Goal: Task Accomplishment & Management: Manage account settings

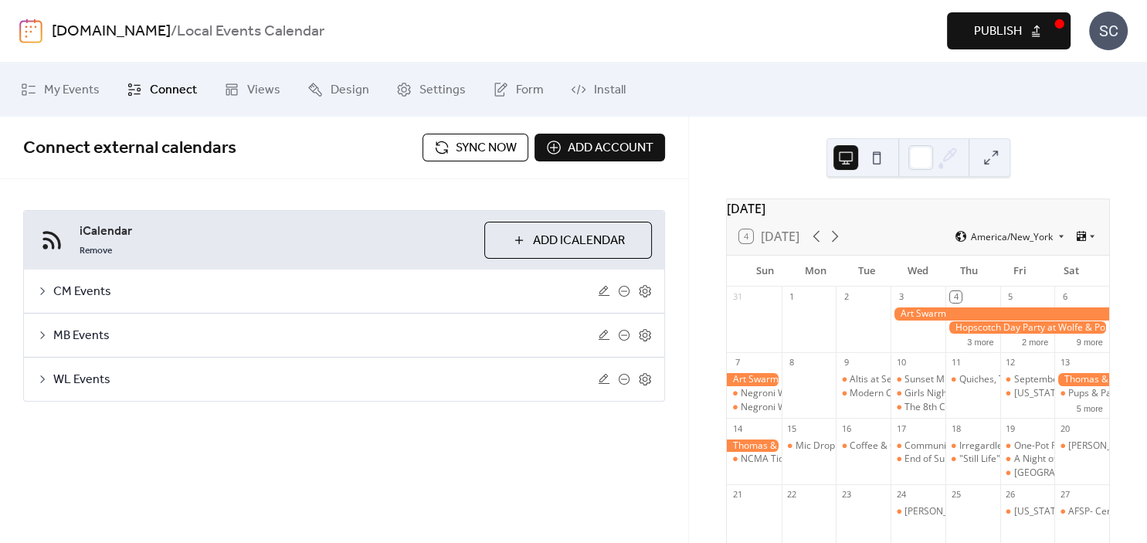
scroll to position [85, 0]
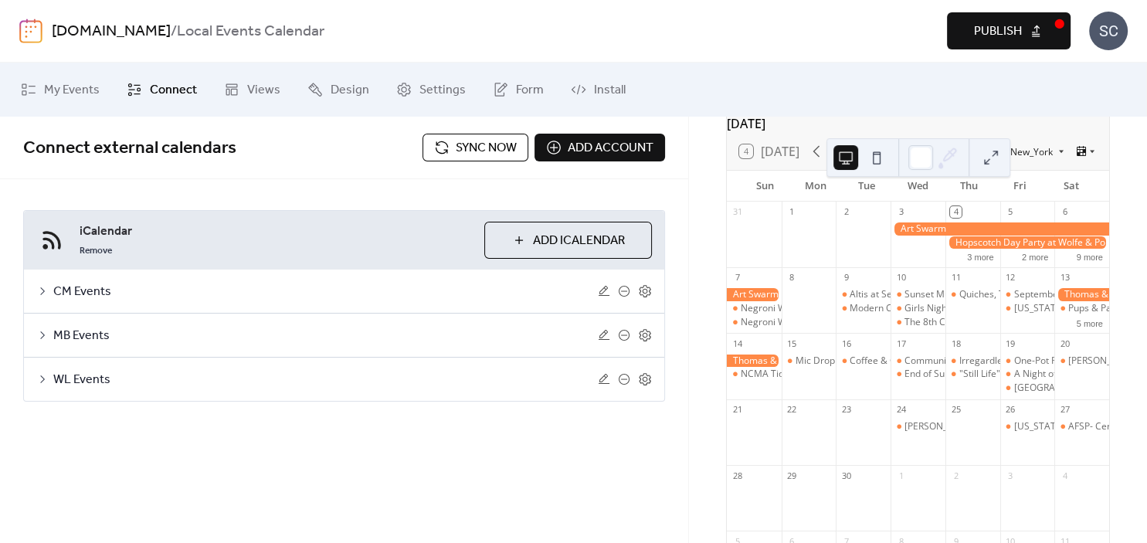
click at [484, 150] on span "Sync now" at bounding box center [486, 148] width 61 height 19
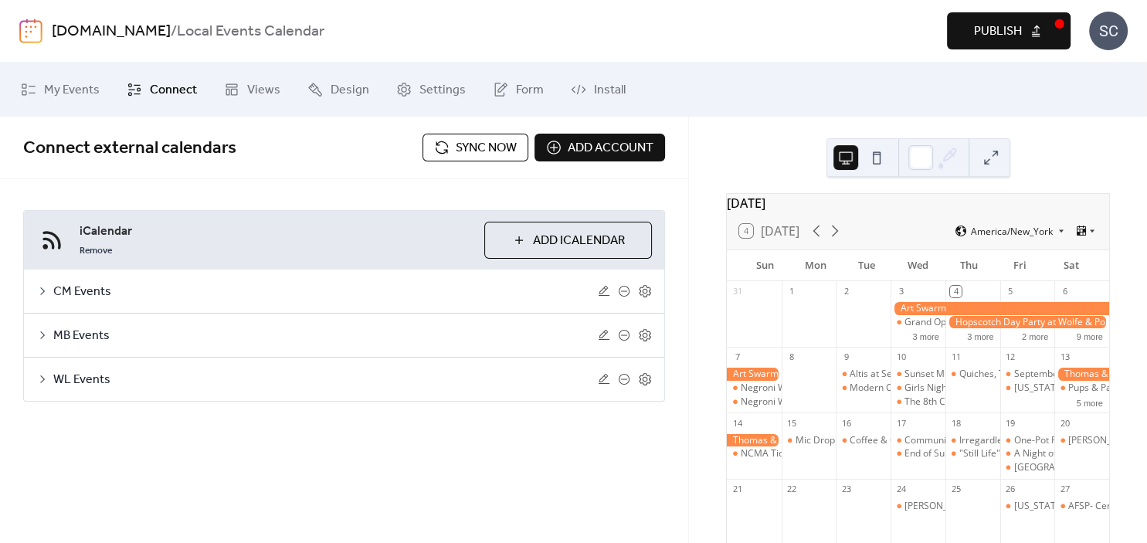
scroll to position [0, 0]
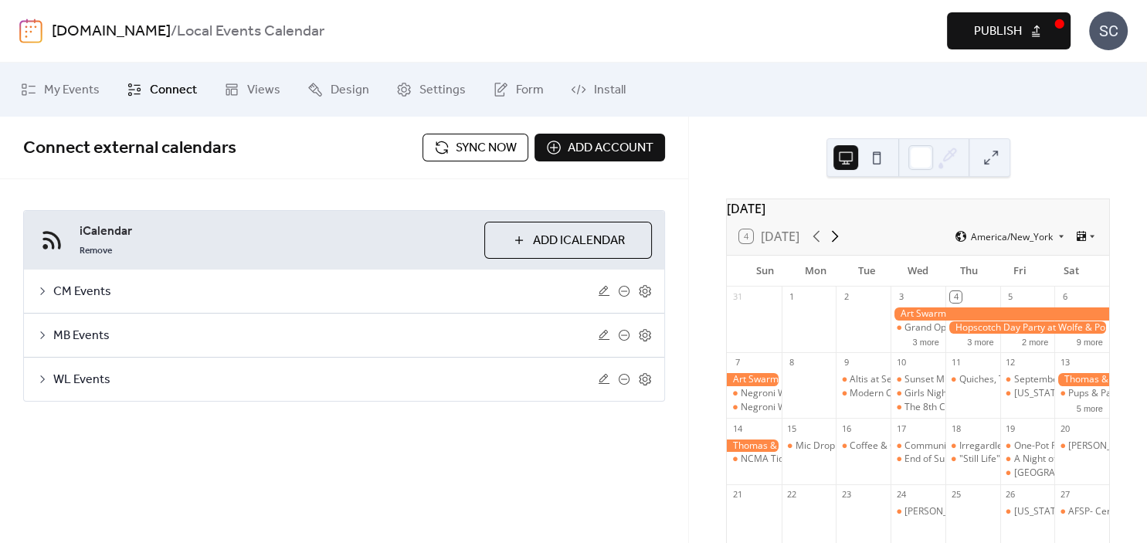
click at [839, 243] on icon at bounding box center [835, 237] width 7 height 12
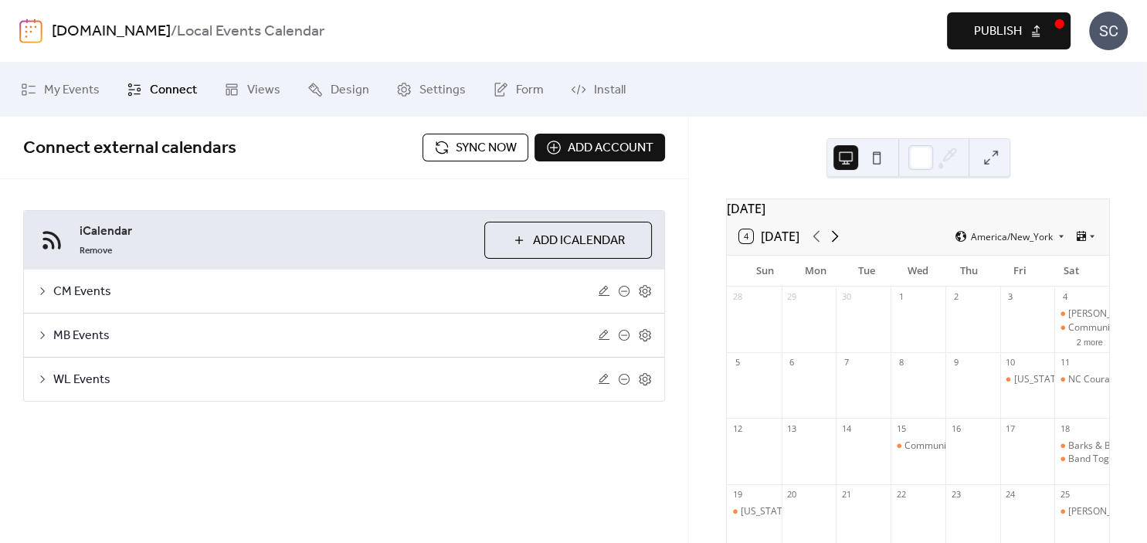
click at [839, 243] on icon at bounding box center [835, 237] width 7 height 12
click at [816, 245] on icon at bounding box center [816, 236] width 19 height 19
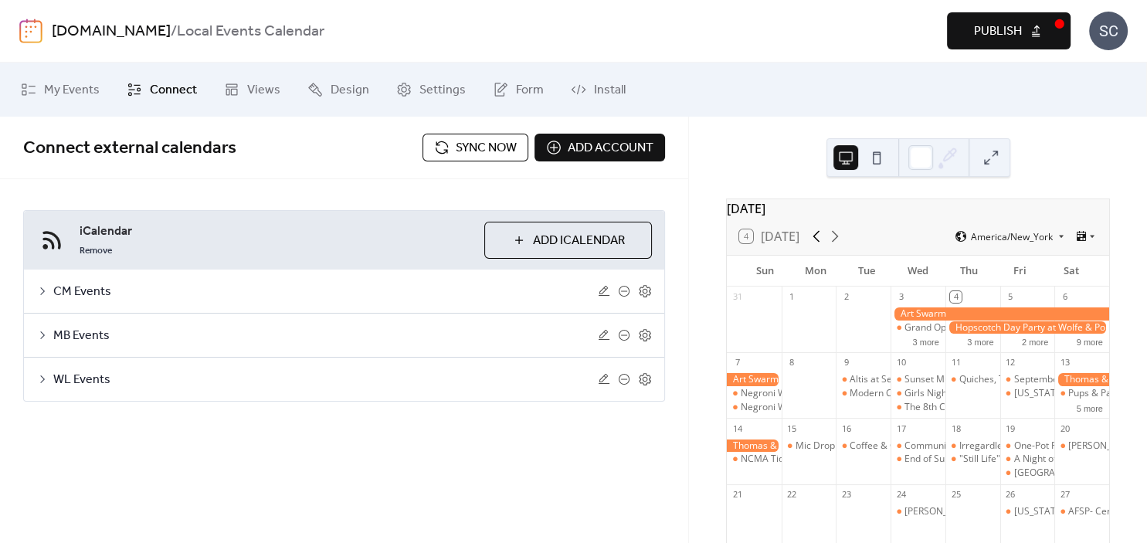
click at [816, 246] on icon at bounding box center [816, 236] width 19 height 19
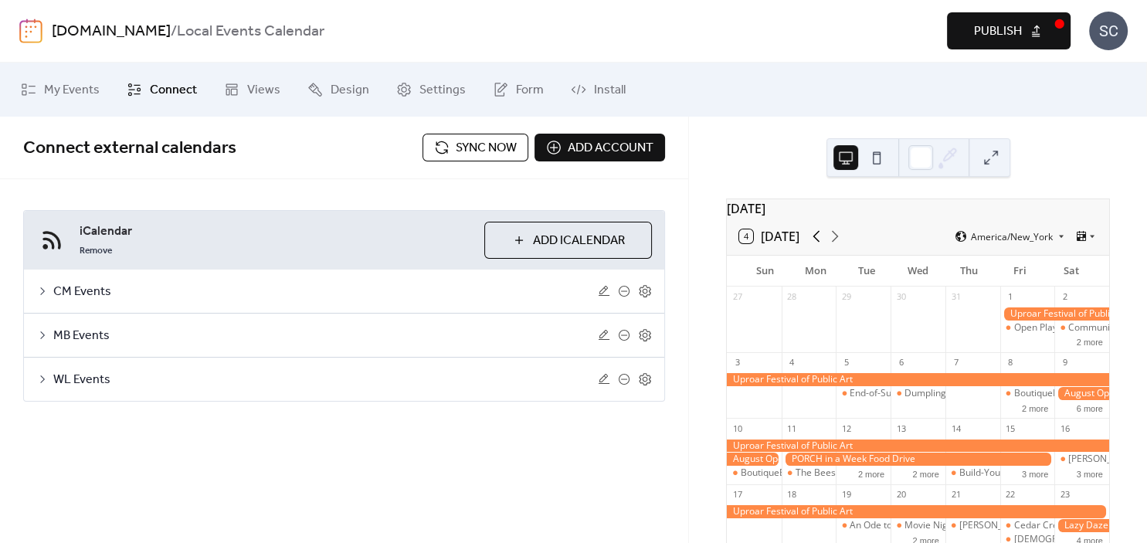
click at [816, 246] on icon at bounding box center [816, 236] width 19 height 19
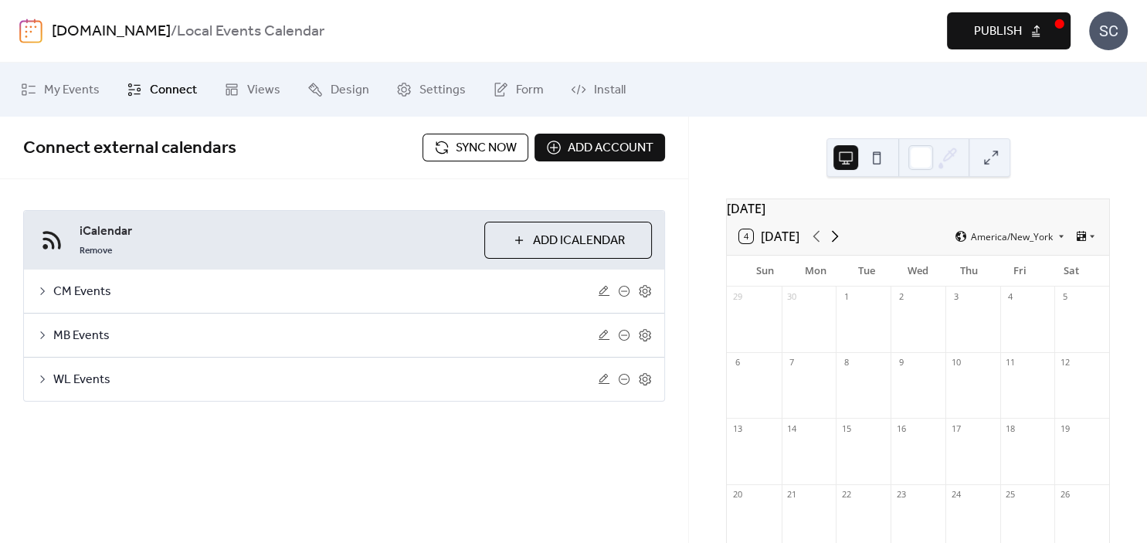
click at [836, 246] on icon at bounding box center [835, 236] width 19 height 19
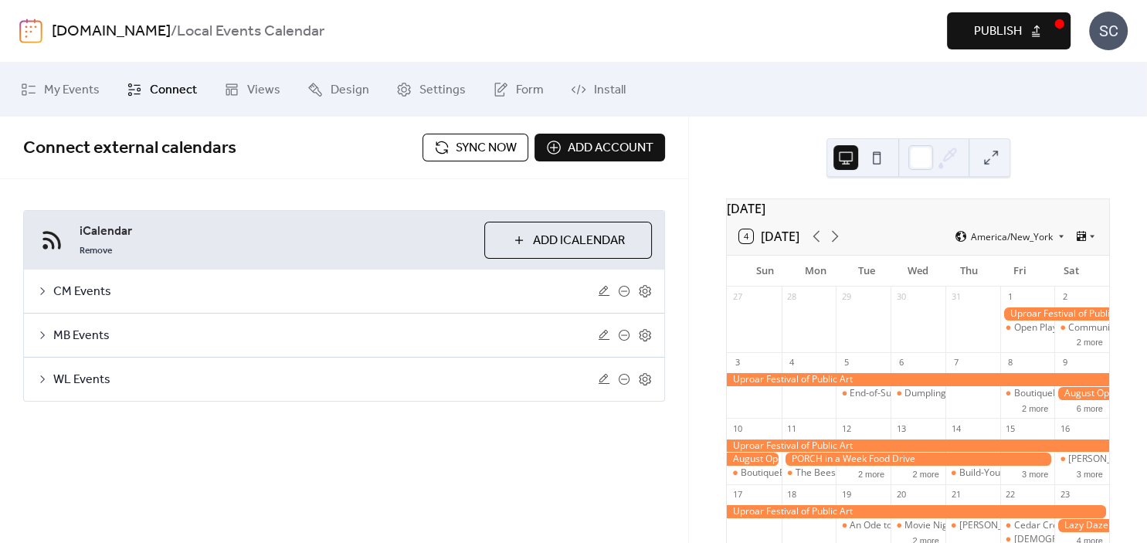
click at [500, 144] on span "Sync now" at bounding box center [486, 148] width 61 height 19
click at [843, 243] on icon at bounding box center [835, 236] width 19 height 19
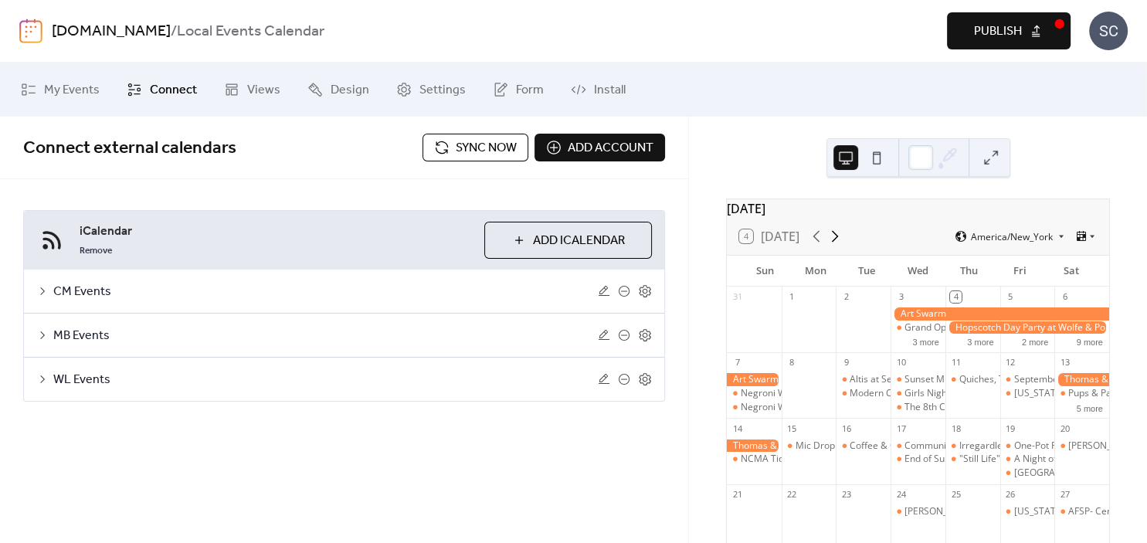
click at [843, 243] on icon at bounding box center [835, 236] width 19 height 19
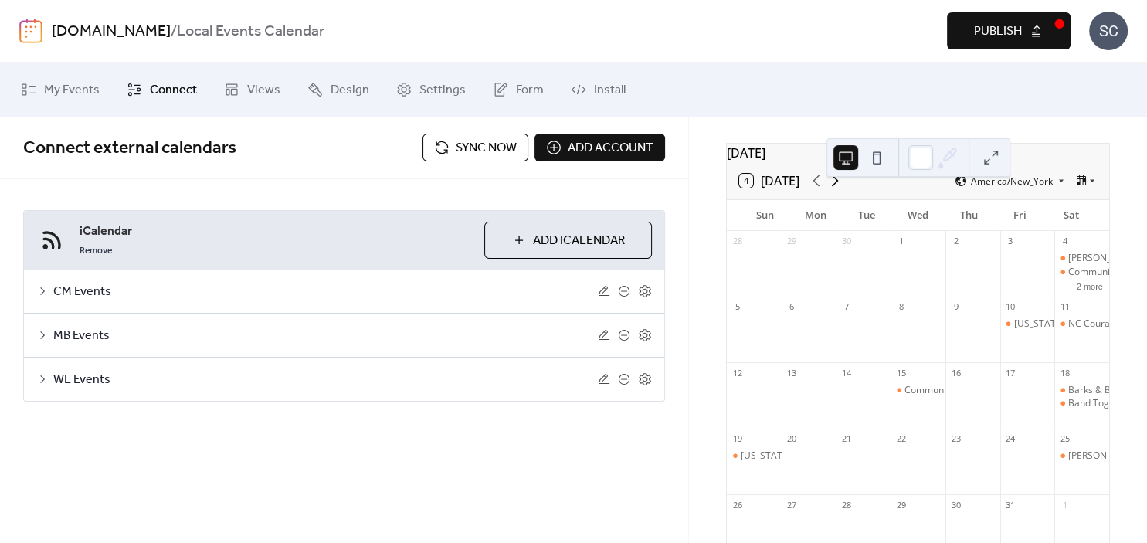
scroll to position [46, 0]
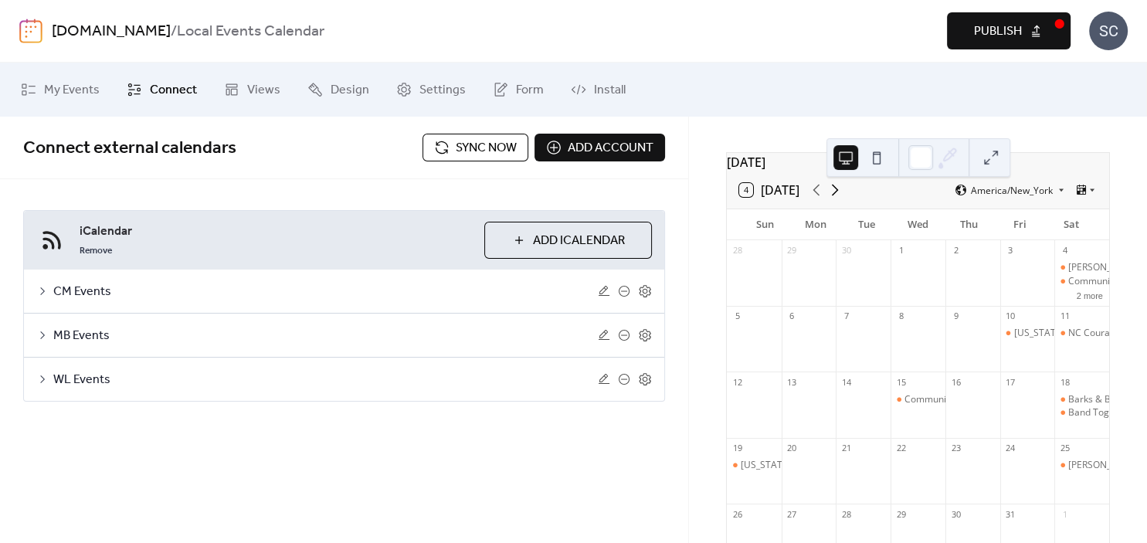
click at [838, 199] on icon at bounding box center [835, 190] width 19 height 19
click at [817, 196] on icon at bounding box center [817, 191] width 7 height 12
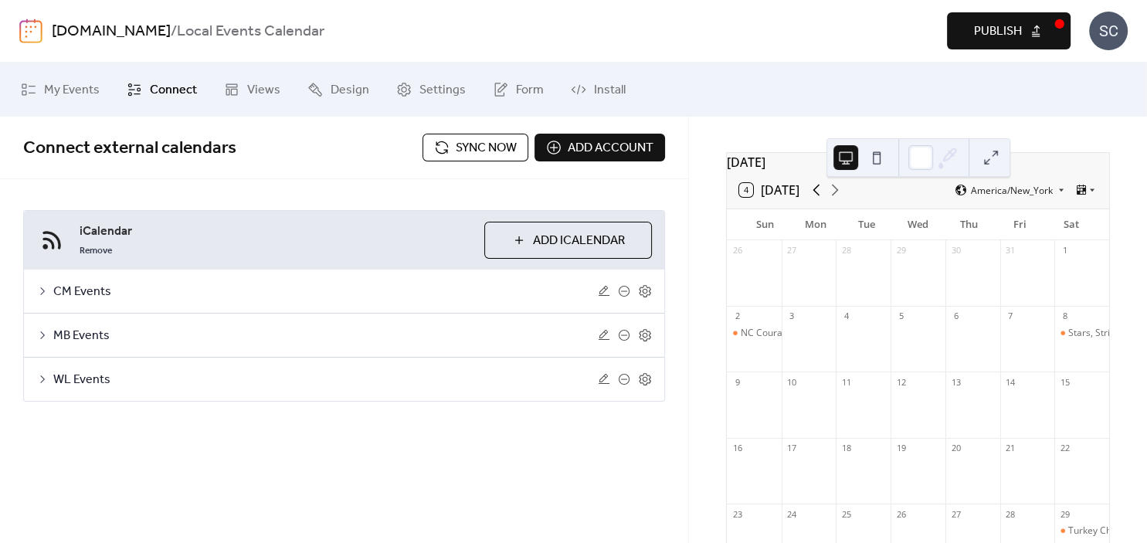
click at [817, 196] on icon at bounding box center [817, 191] width 7 height 12
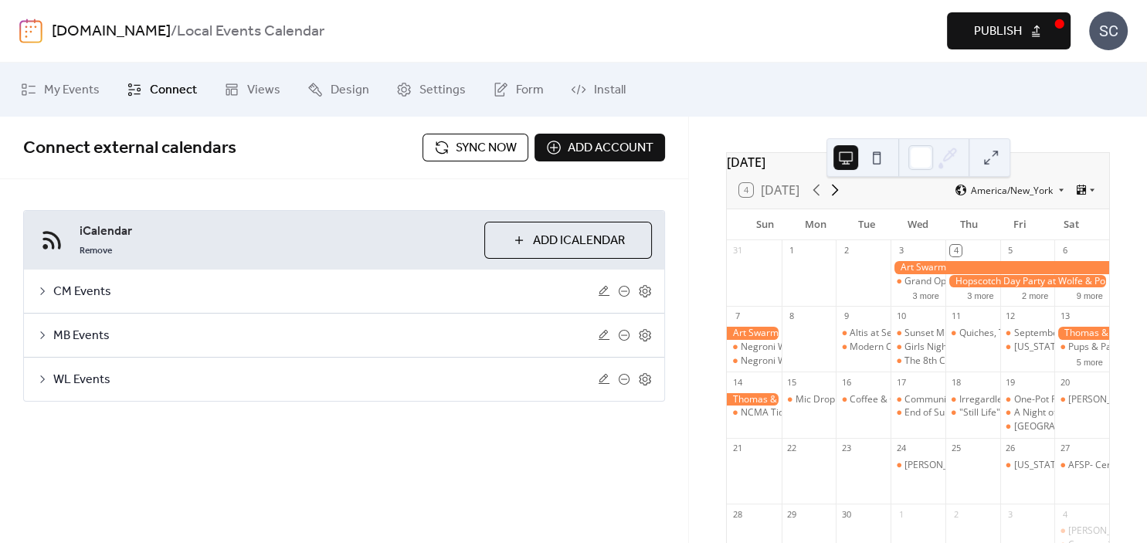
click at [840, 199] on icon at bounding box center [835, 190] width 19 height 19
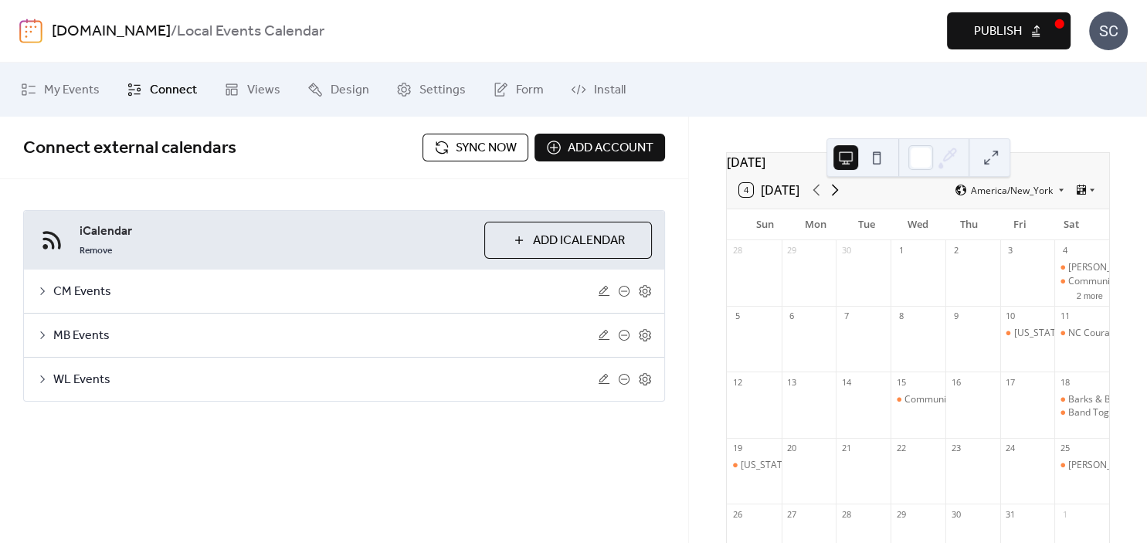
click at [840, 199] on icon at bounding box center [835, 190] width 19 height 19
click at [838, 196] on icon at bounding box center [835, 191] width 7 height 12
click at [821, 199] on icon at bounding box center [816, 190] width 19 height 19
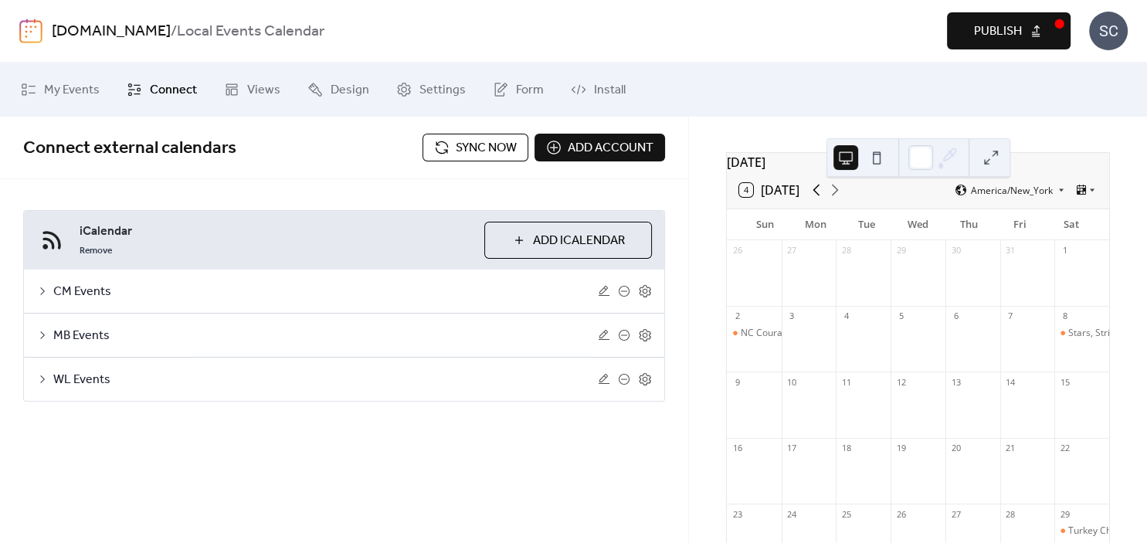
click at [821, 199] on icon at bounding box center [816, 190] width 19 height 19
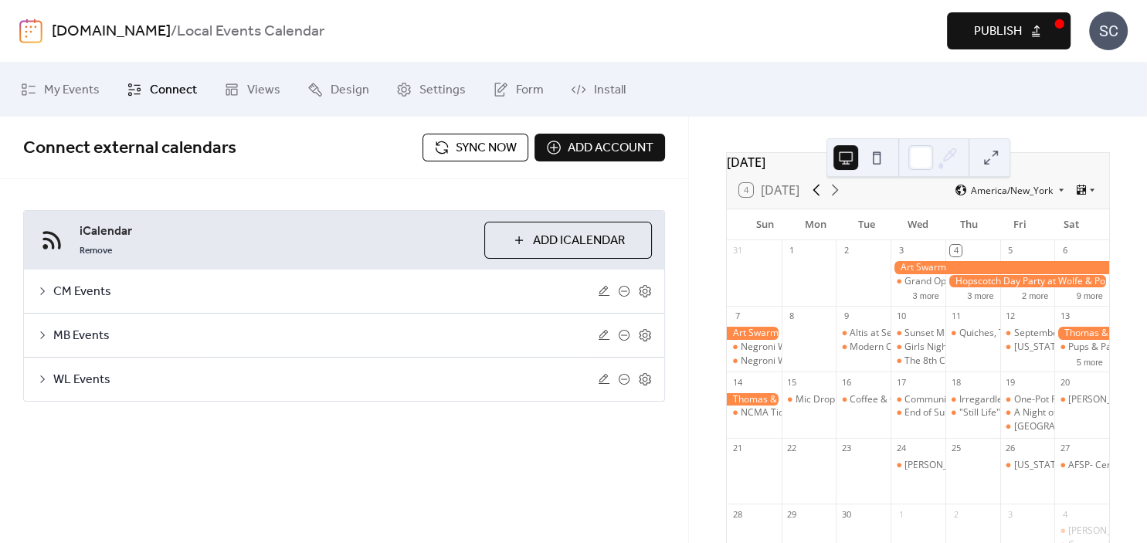
click at [821, 199] on icon at bounding box center [816, 190] width 19 height 19
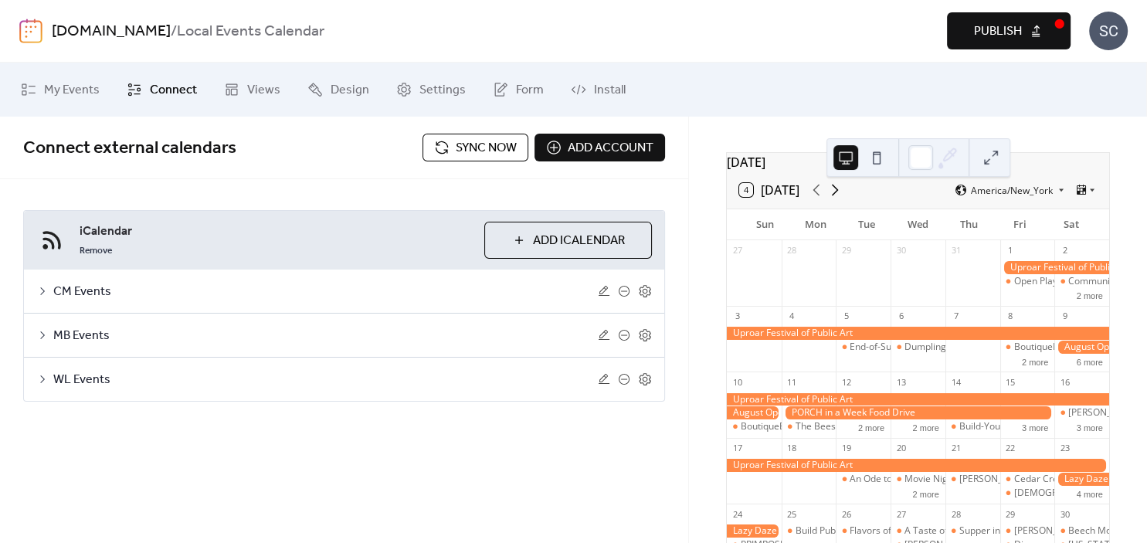
click at [844, 199] on icon at bounding box center [835, 190] width 19 height 19
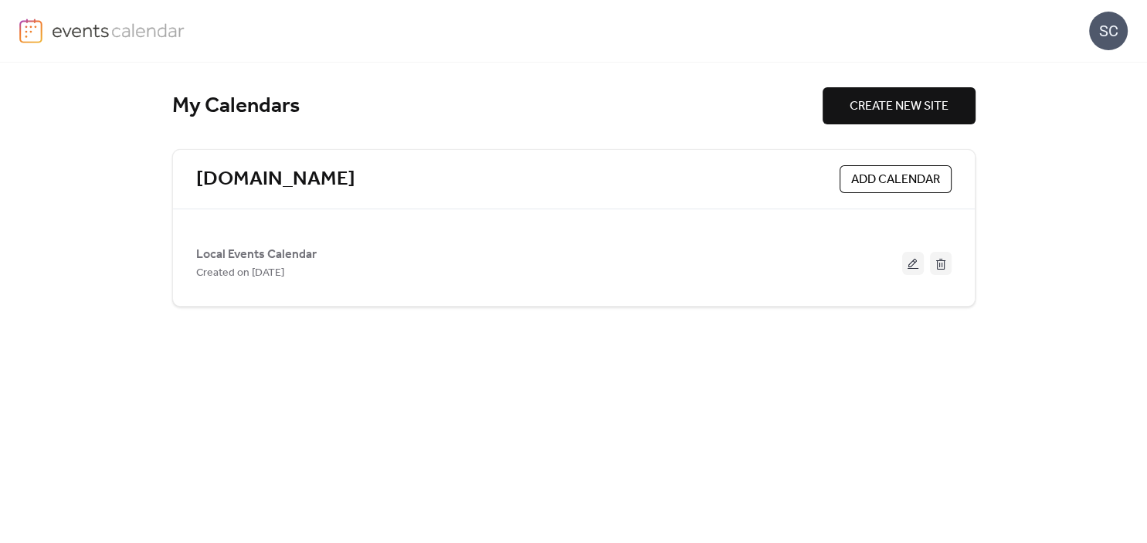
click at [1106, 17] on div "SC" at bounding box center [1108, 31] width 39 height 39
click at [318, 188] on link "carymagazine.com" at bounding box center [275, 179] width 159 height 25
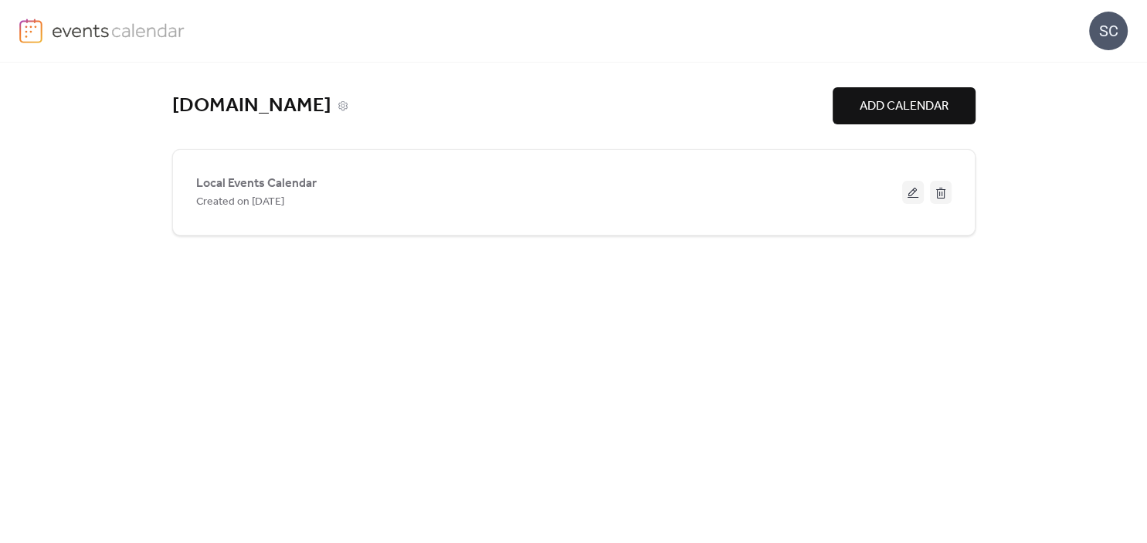
click at [320, 113] on link "carymagazine.com" at bounding box center [251, 105] width 159 height 25
click at [348, 106] on icon at bounding box center [342, 105] width 9 height 9
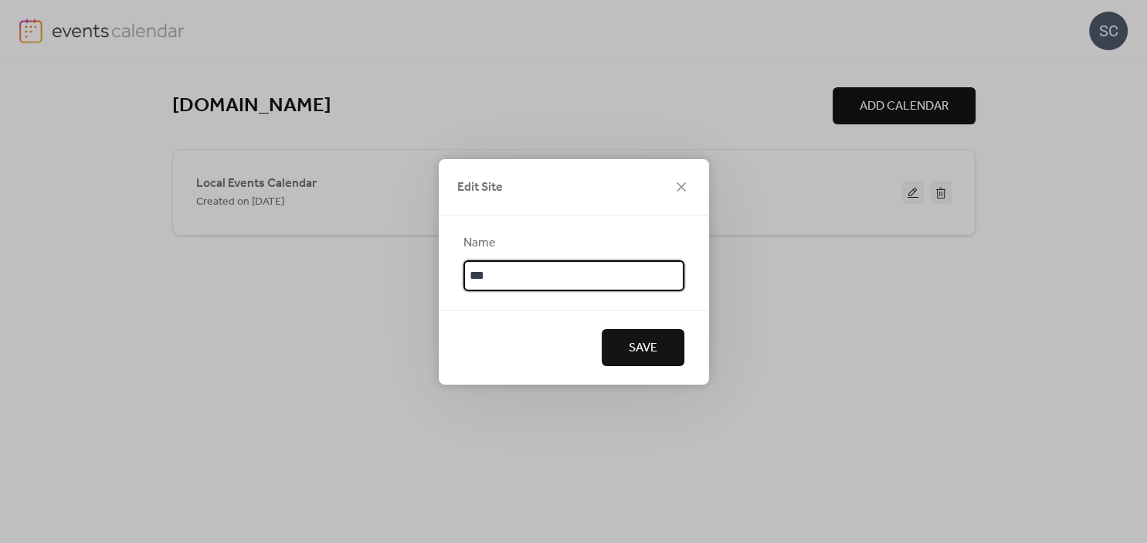
type input "****"
type input "**********"
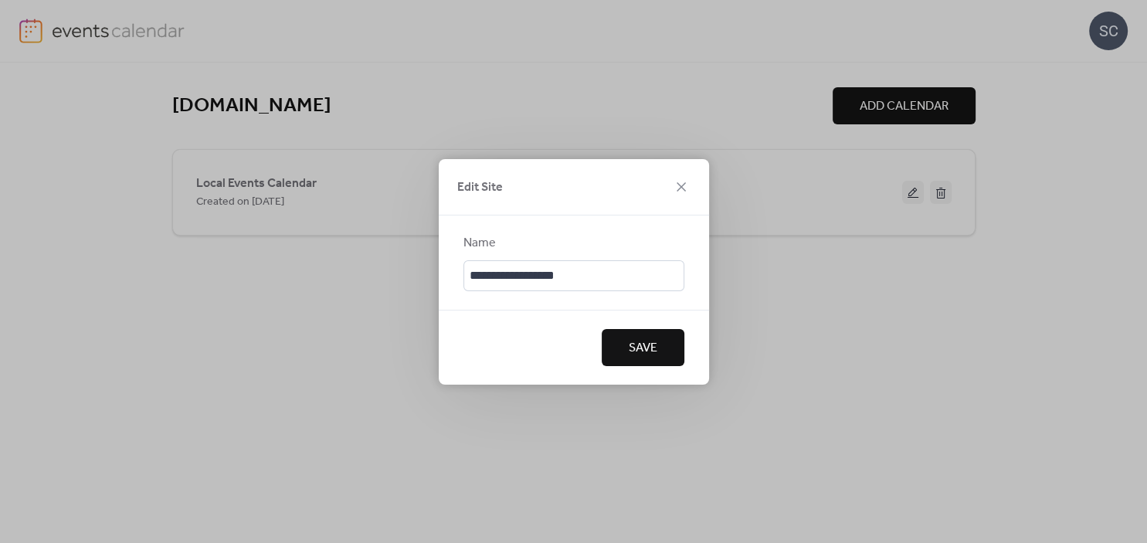
click at [657, 358] on button "Save" at bounding box center [643, 347] width 83 height 37
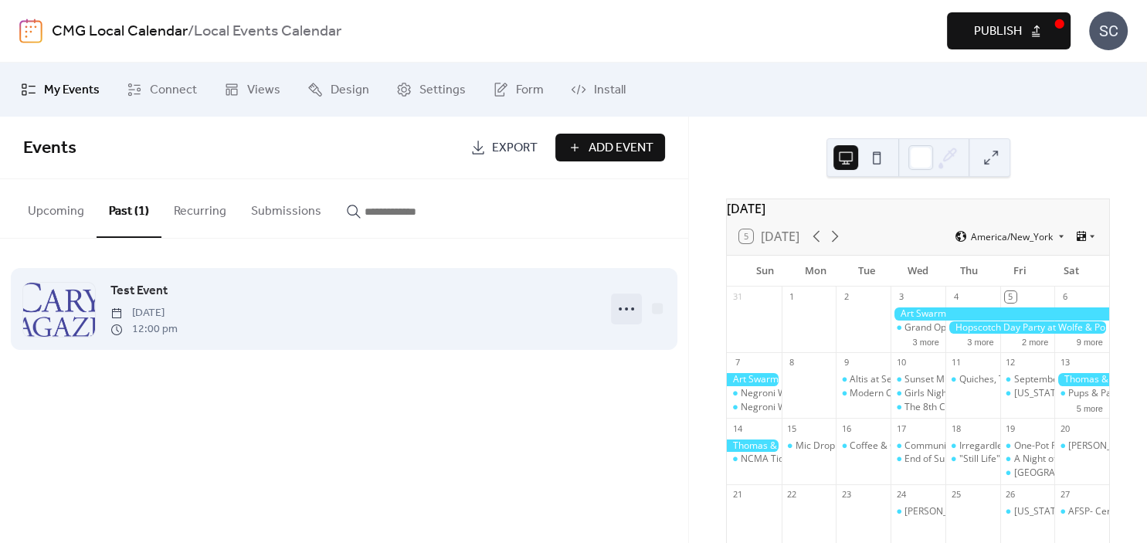
click at [632, 314] on icon at bounding box center [626, 309] width 25 height 25
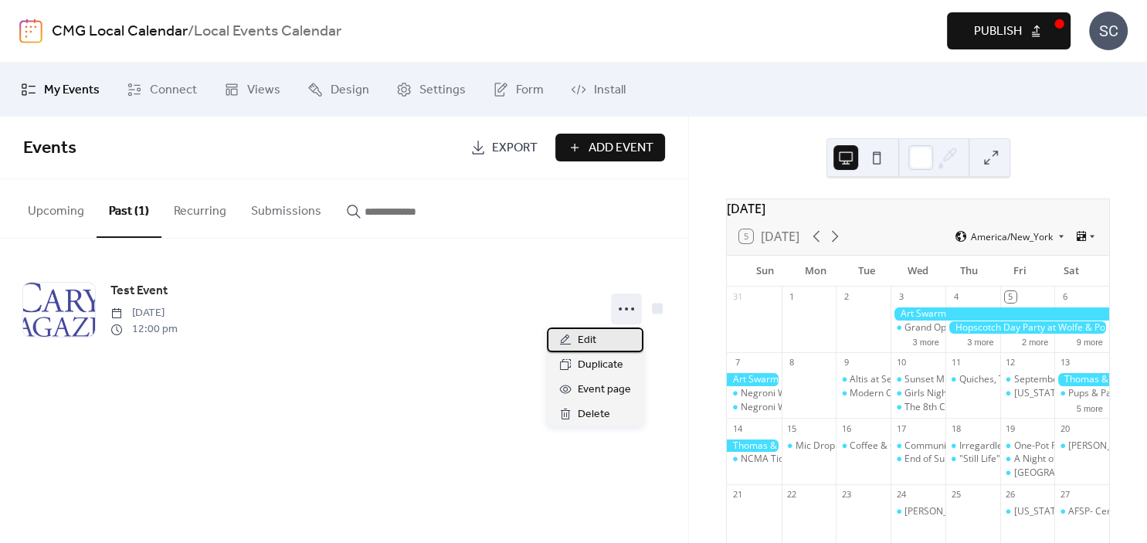
click at [607, 339] on div "Edit" at bounding box center [595, 340] width 97 height 25
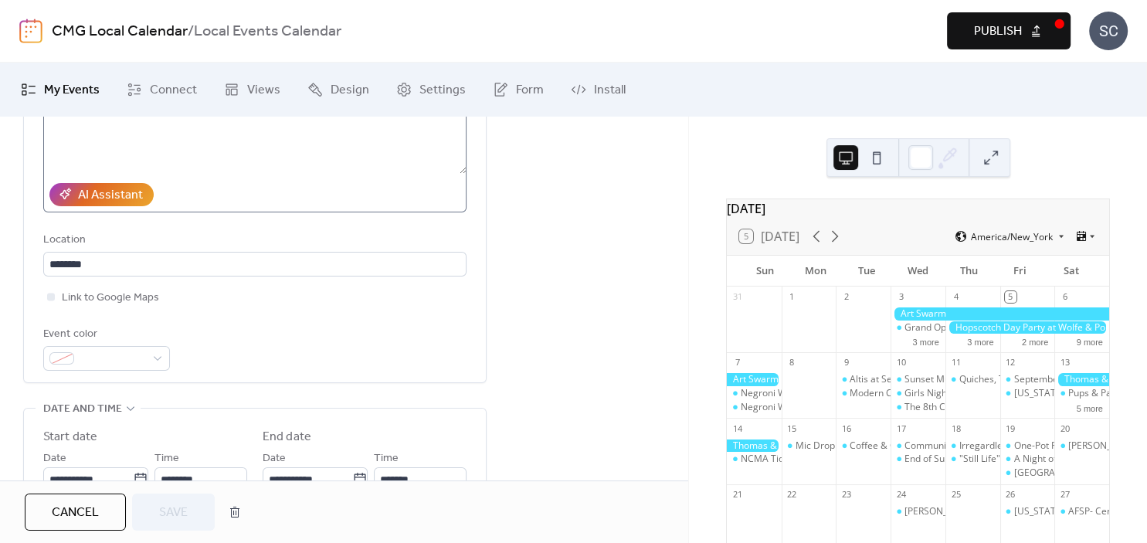
scroll to position [243, 0]
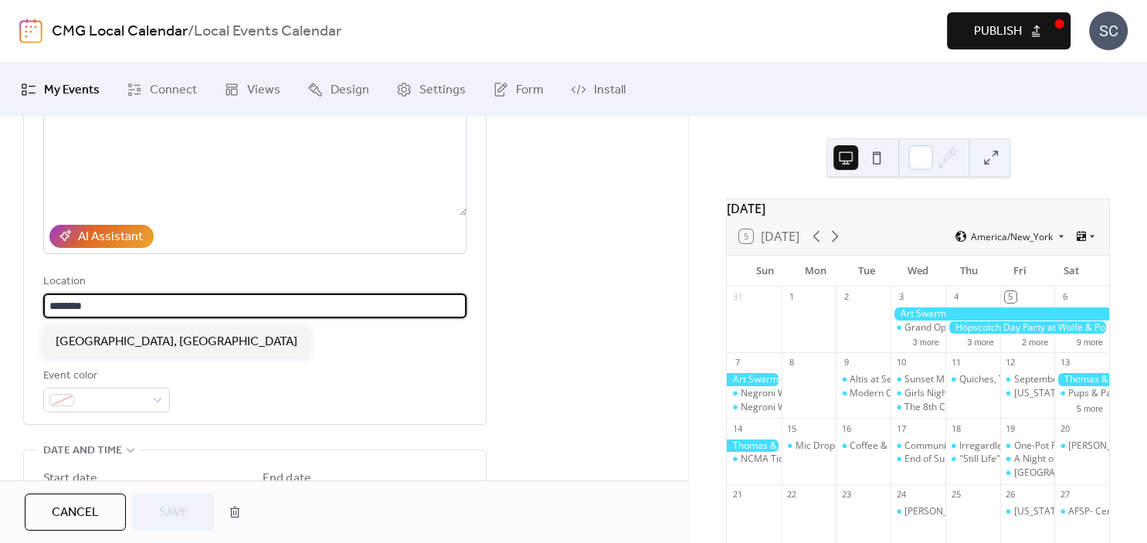
click at [231, 318] on input "********" at bounding box center [254, 306] width 423 height 25
click at [291, 348] on div "Link to Google Maps" at bounding box center [254, 339] width 423 height 19
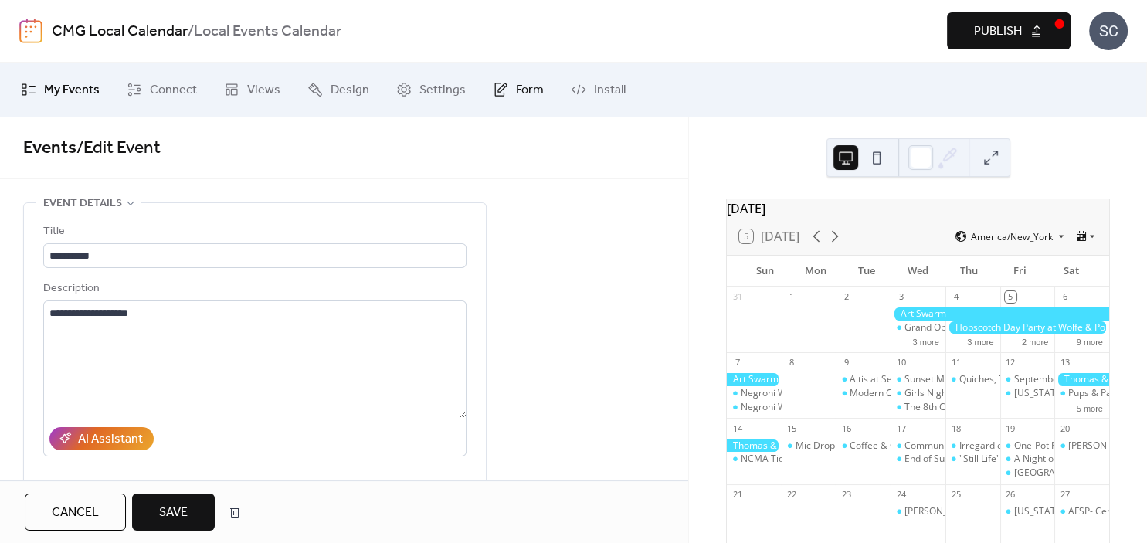
click at [527, 86] on span "Form" at bounding box center [530, 90] width 28 height 19
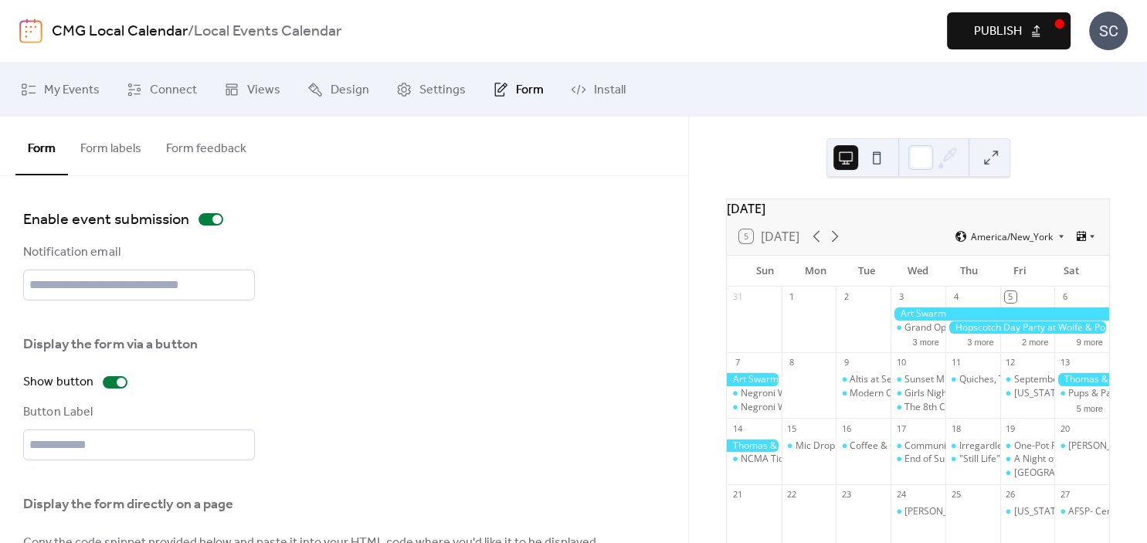
click at [120, 146] on button "Form labels" at bounding box center [111, 145] width 86 height 57
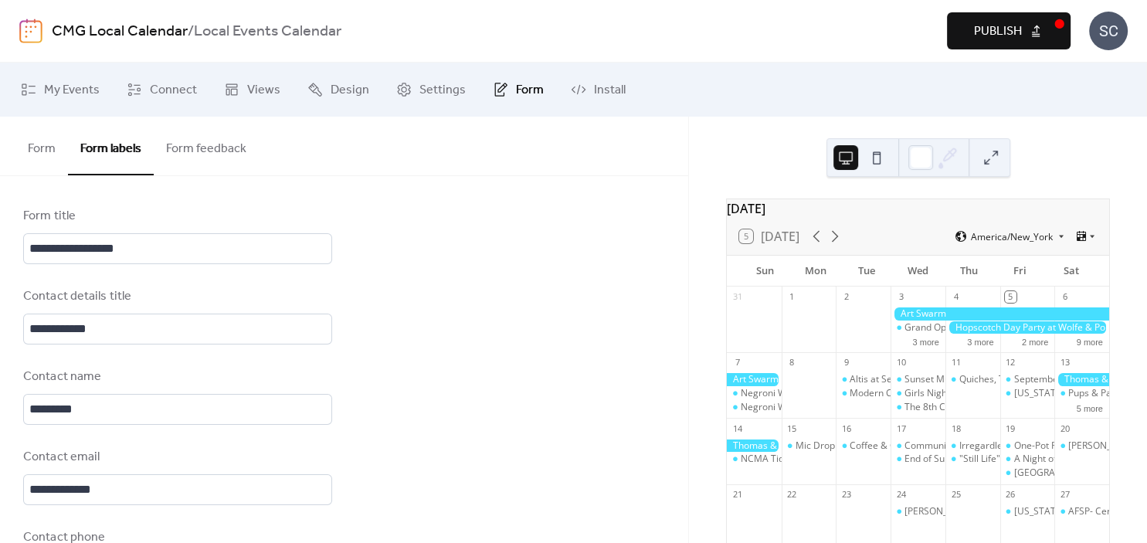
click at [221, 148] on button "Form feedback" at bounding box center [206, 145] width 105 height 57
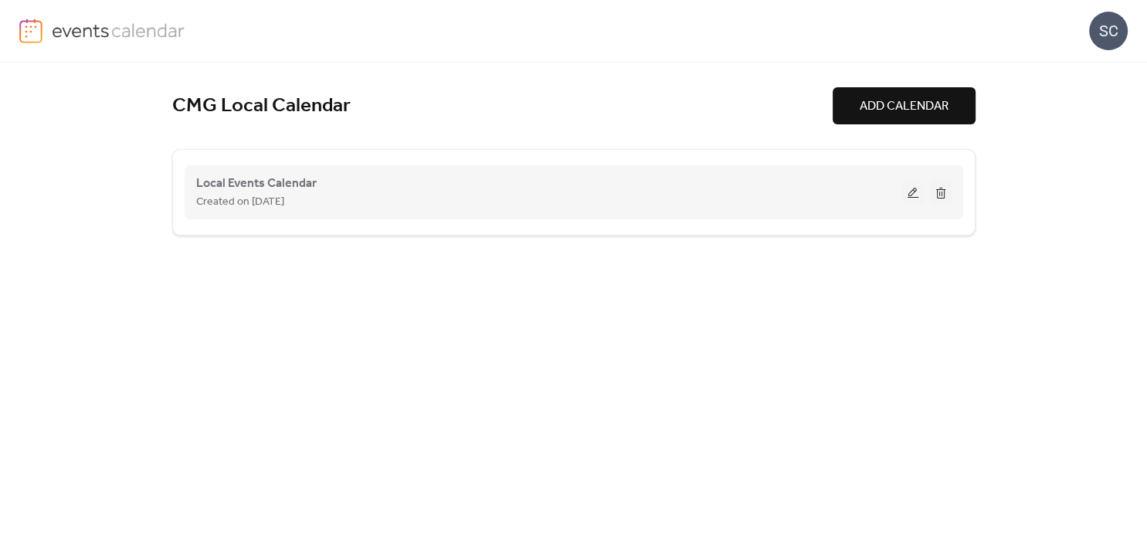
click at [913, 192] on button at bounding box center [913, 192] width 22 height 23
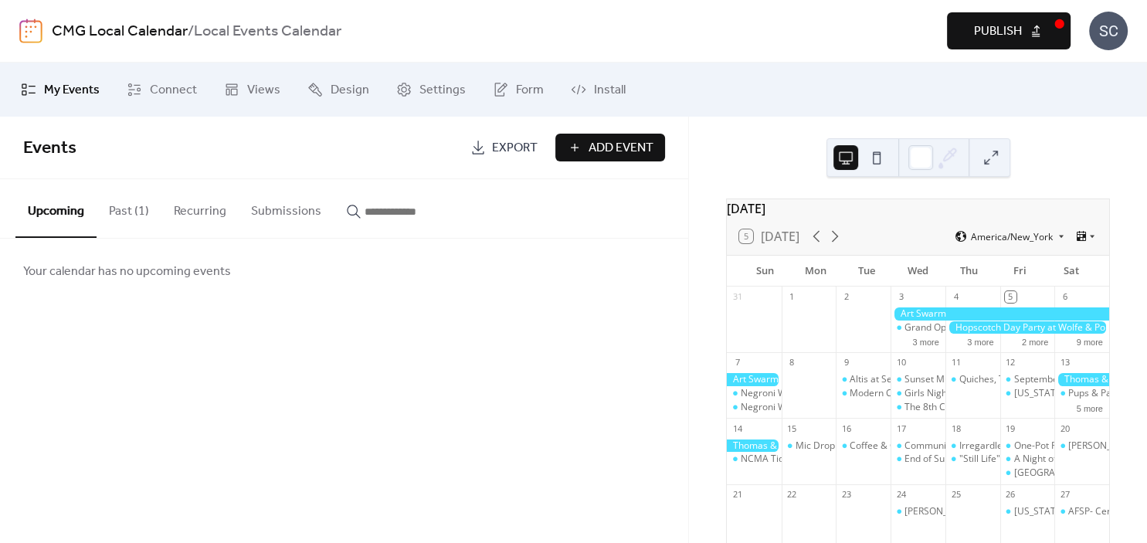
click at [277, 215] on button "Submissions" at bounding box center [286, 207] width 95 height 57
click at [455, 88] on span "Settings" at bounding box center [443, 90] width 46 height 19
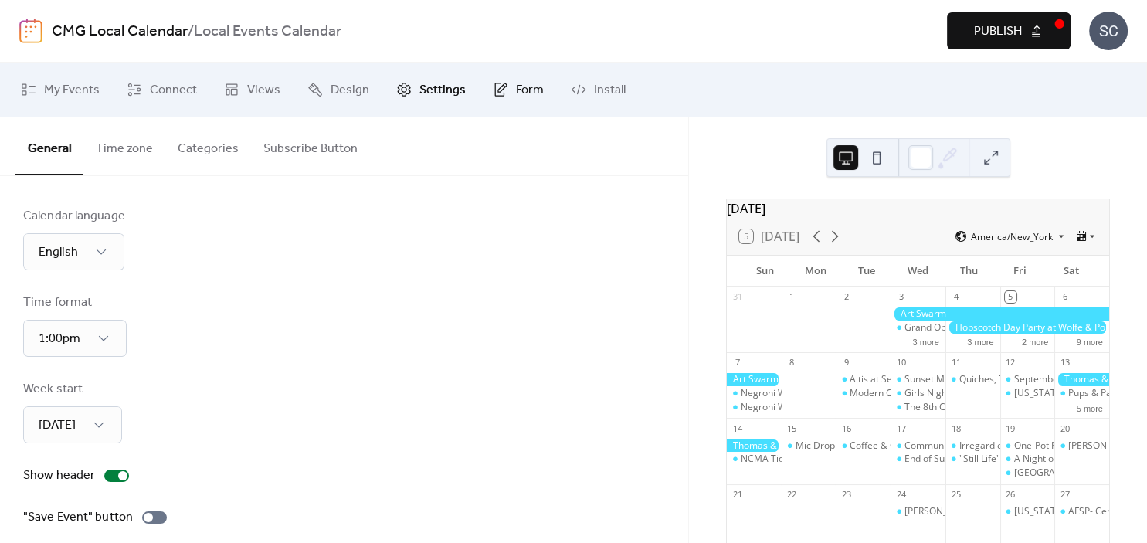
click at [516, 92] on span "Form" at bounding box center [530, 90] width 28 height 19
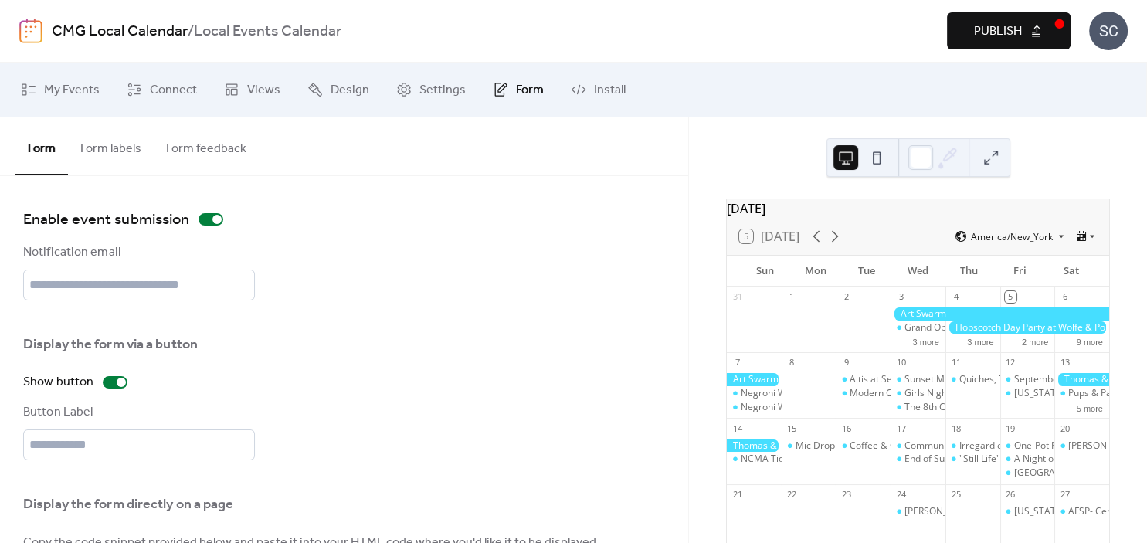
click at [201, 149] on button "Form feedback" at bounding box center [206, 145] width 105 height 57
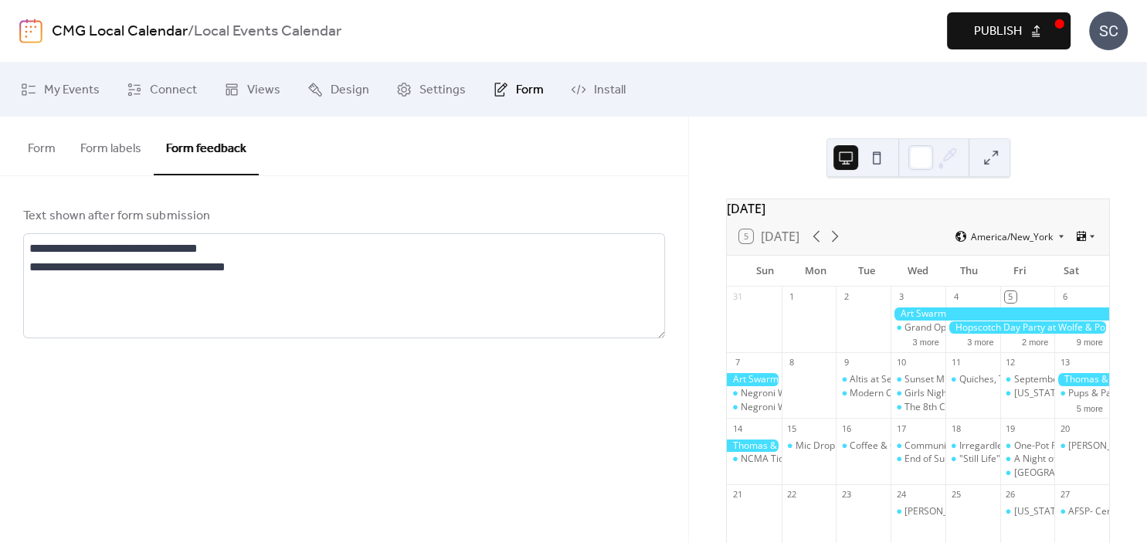
click at [53, 148] on button "Form" at bounding box center [41, 145] width 53 height 57
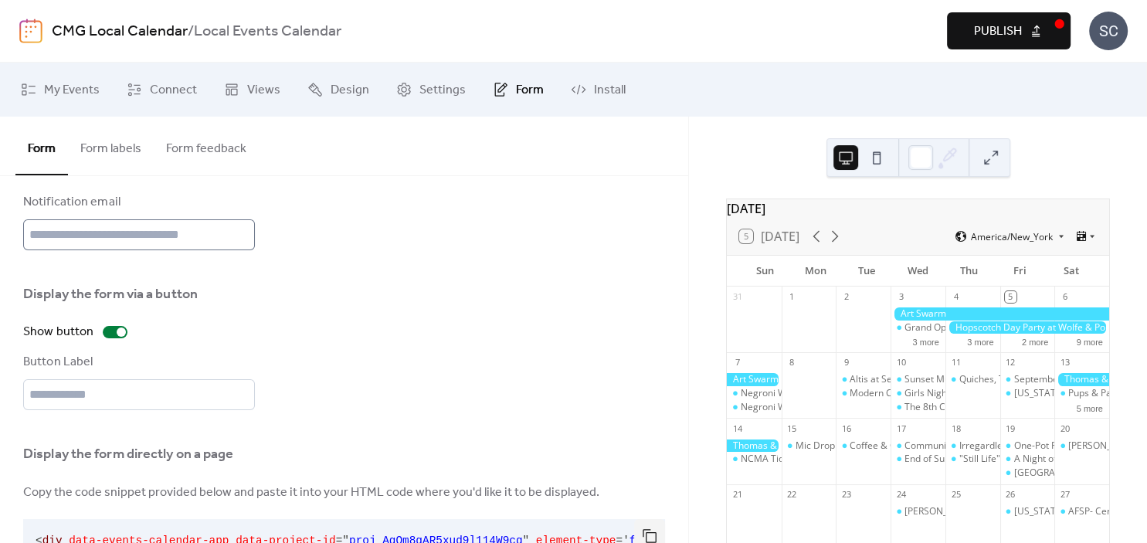
scroll to position [49, 0]
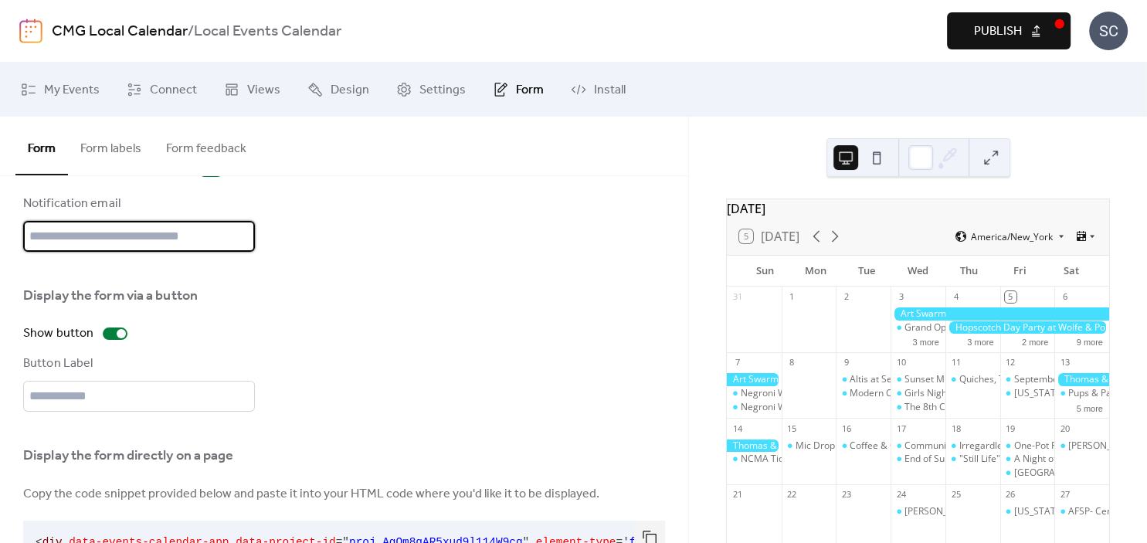
click at [173, 236] on input "text" at bounding box center [139, 236] width 232 height 31
type input "***"
type input "*"
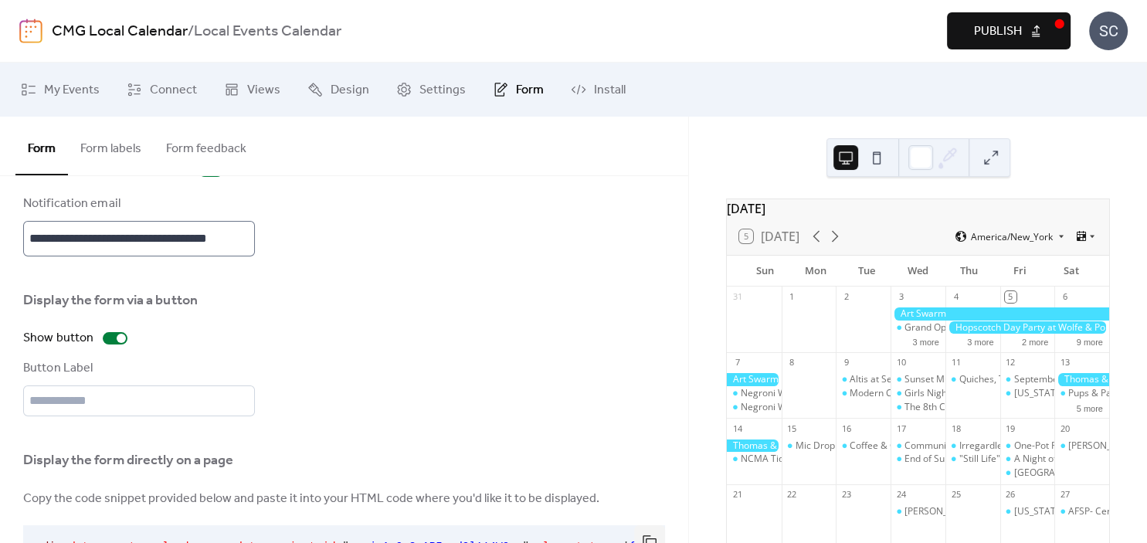
scroll to position [0, 5]
click at [209, 242] on input "**********" at bounding box center [139, 239] width 232 height 36
paste input "**********"
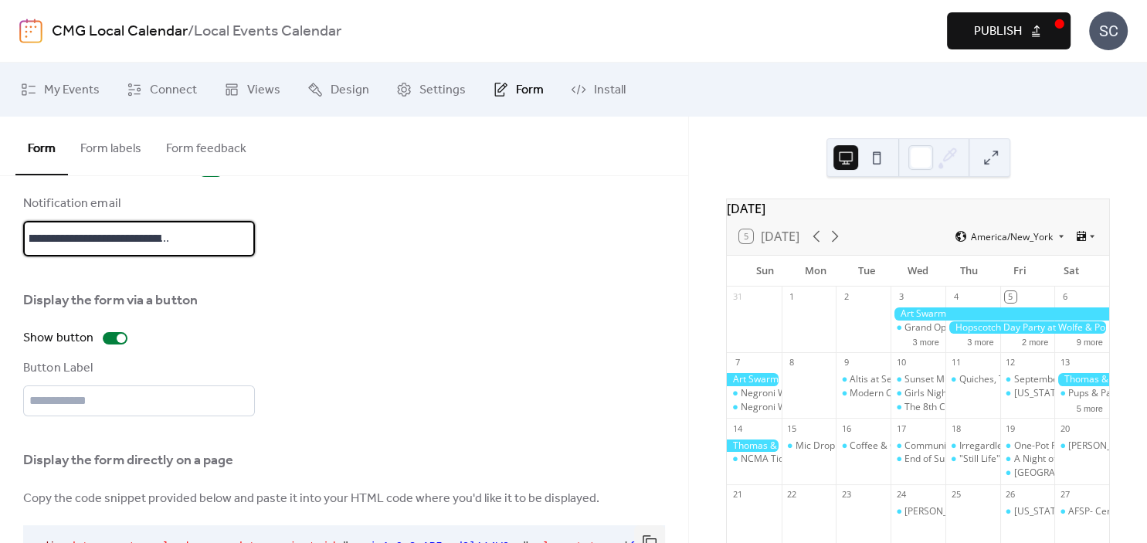
type input "**********"
click at [339, 295] on div "Display the form via a button Show button Button Label" at bounding box center [344, 348] width 642 height 137
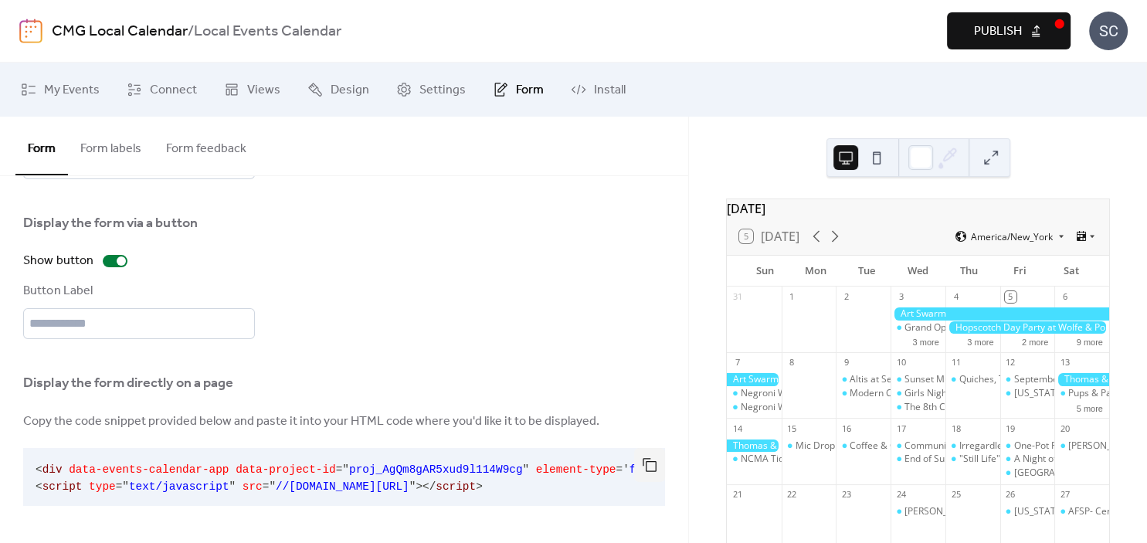
click at [977, 45] on button "Publish" at bounding box center [1009, 30] width 124 height 37
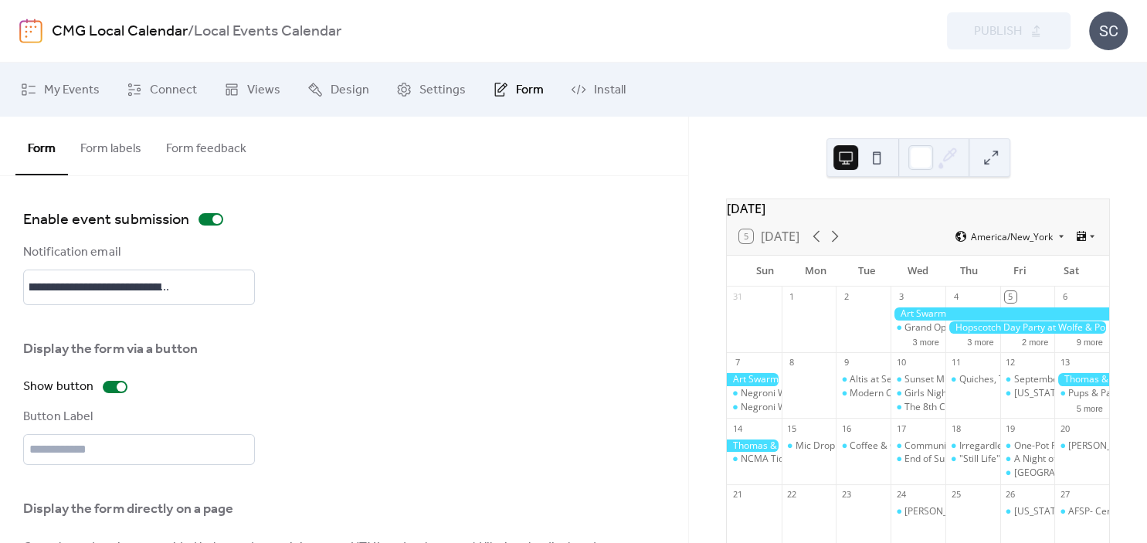
click at [117, 168] on button "Form labels" at bounding box center [111, 145] width 86 height 57
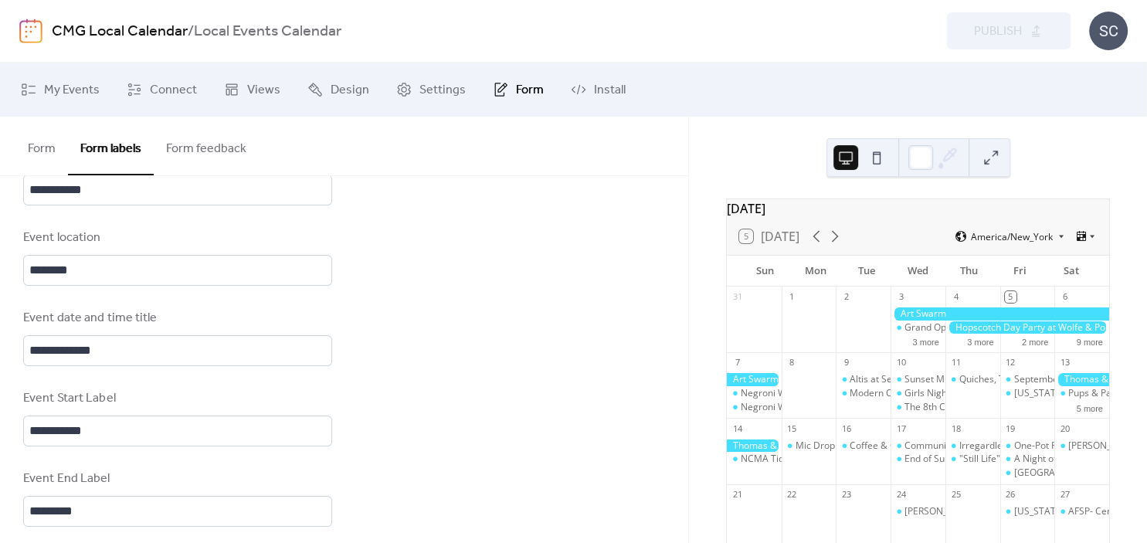
scroll to position [627, 0]
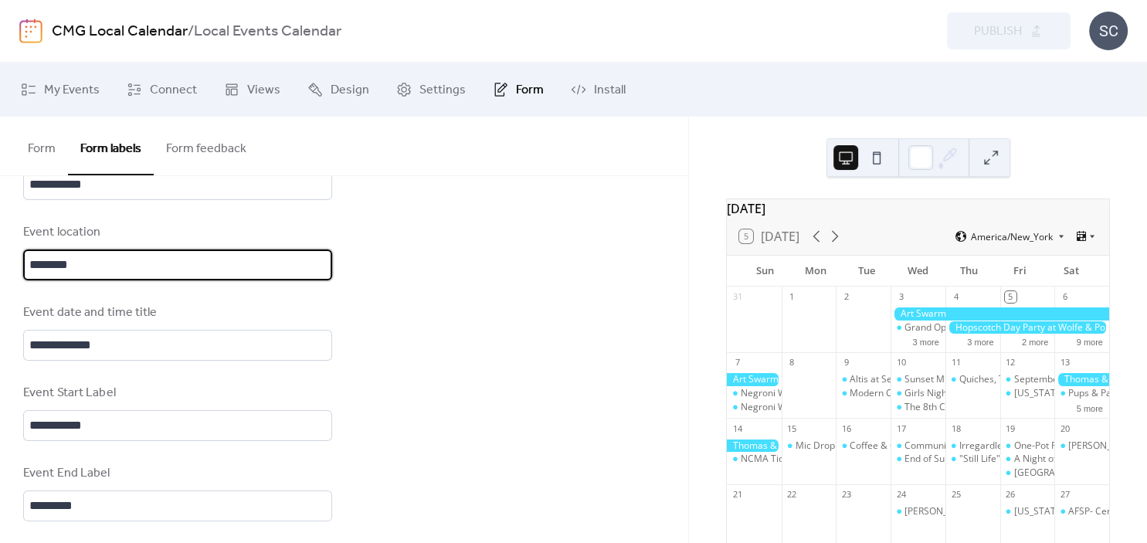
click at [107, 280] on input "********" at bounding box center [177, 265] width 309 height 31
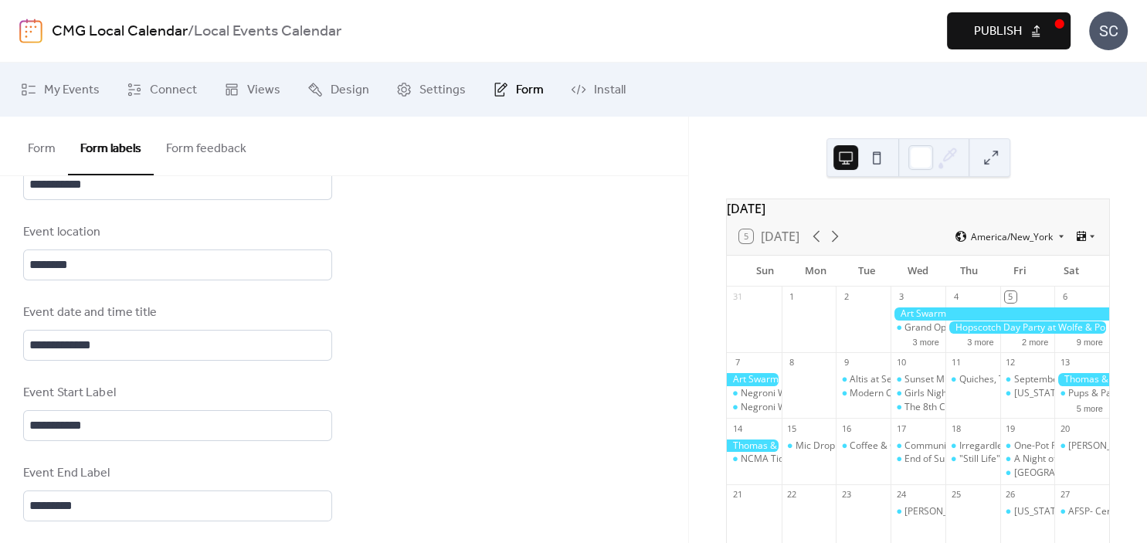
scroll to position [0, 0]
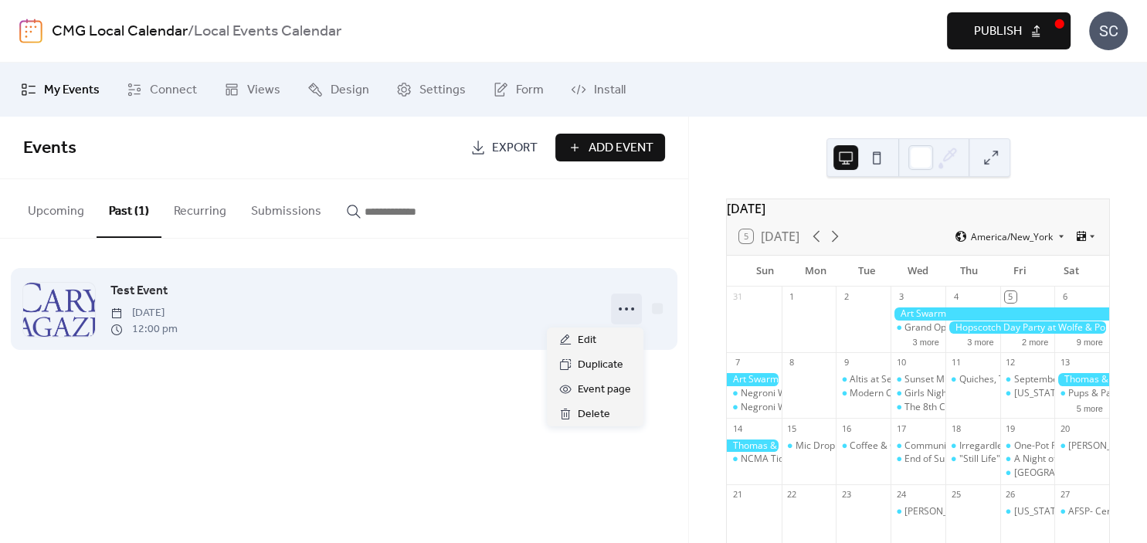
click at [629, 312] on icon at bounding box center [626, 309] width 25 height 25
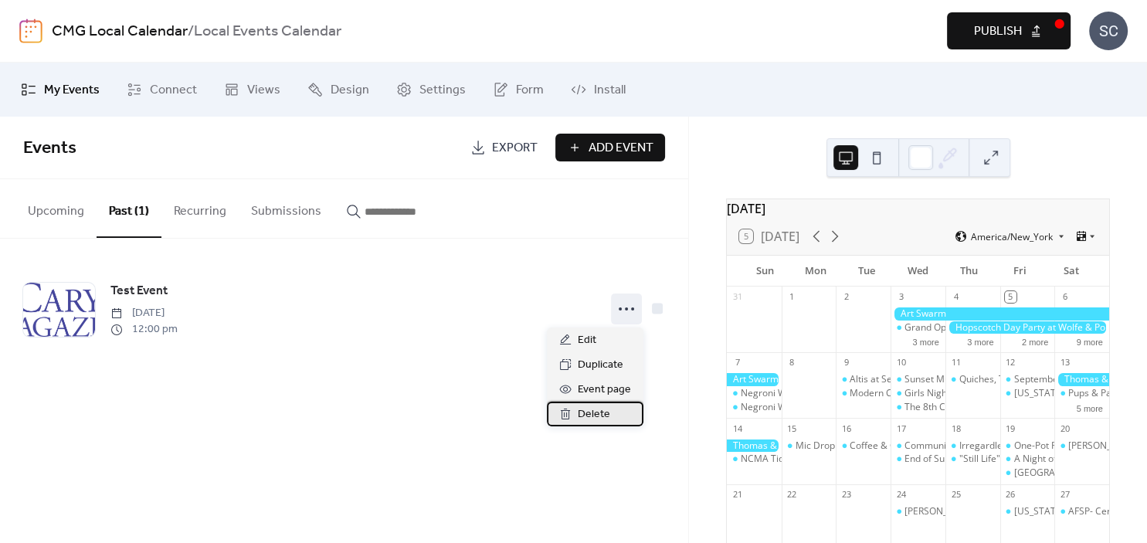
click at [589, 412] on span "Delete" at bounding box center [594, 415] width 32 height 19
